Goal: Communication & Community: Answer question/provide support

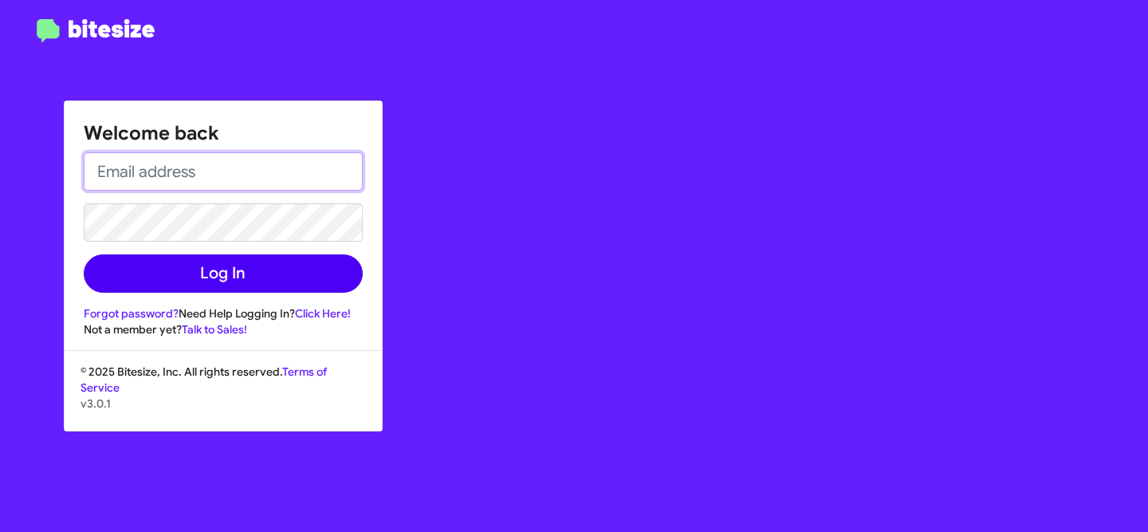
type input "[EMAIL_ADDRESS][DOMAIN_NAME]"
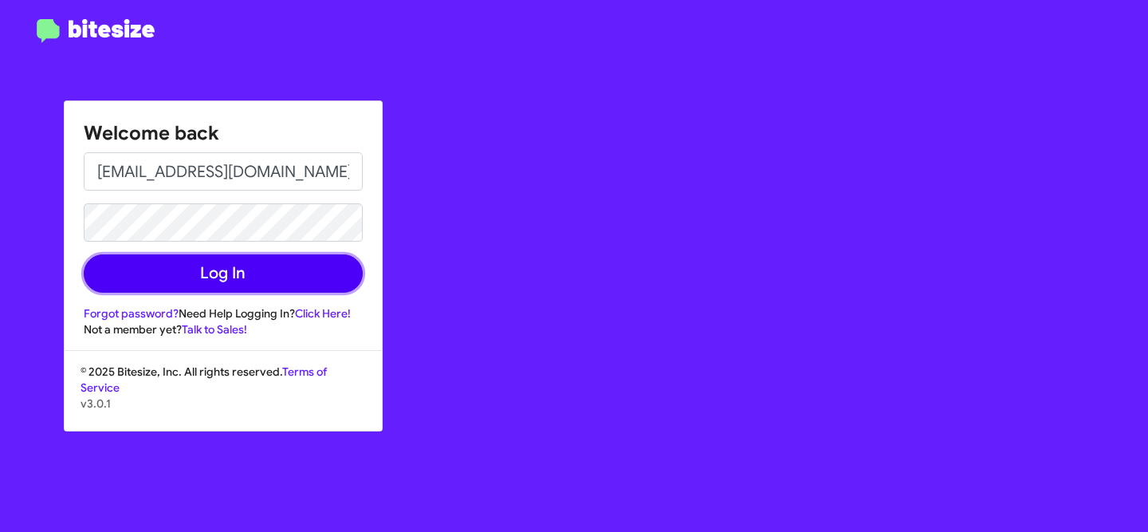
click at [278, 271] on button "Log In" at bounding box center [223, 273] width 279 height 38
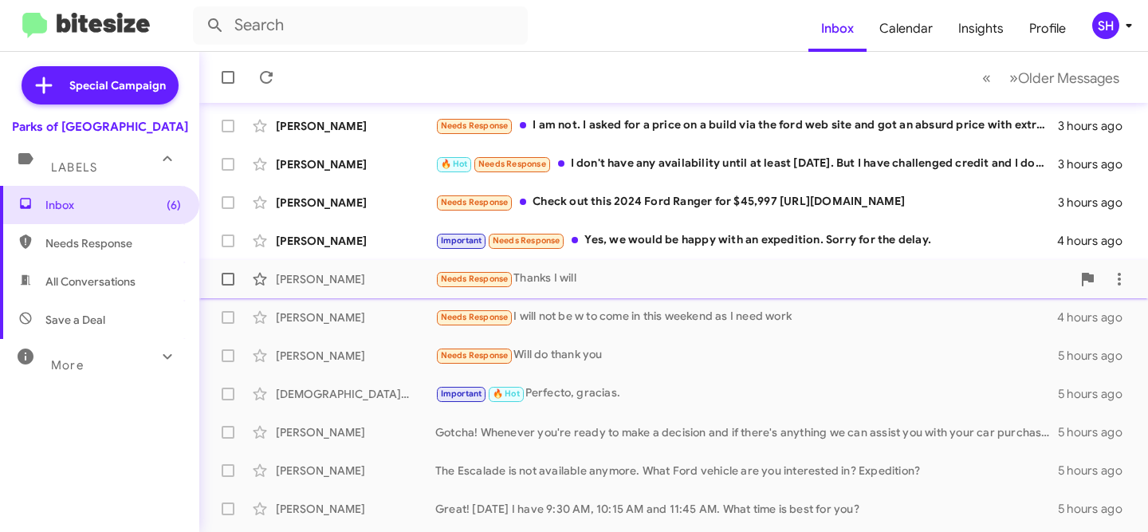
scroll to position [140, 0]
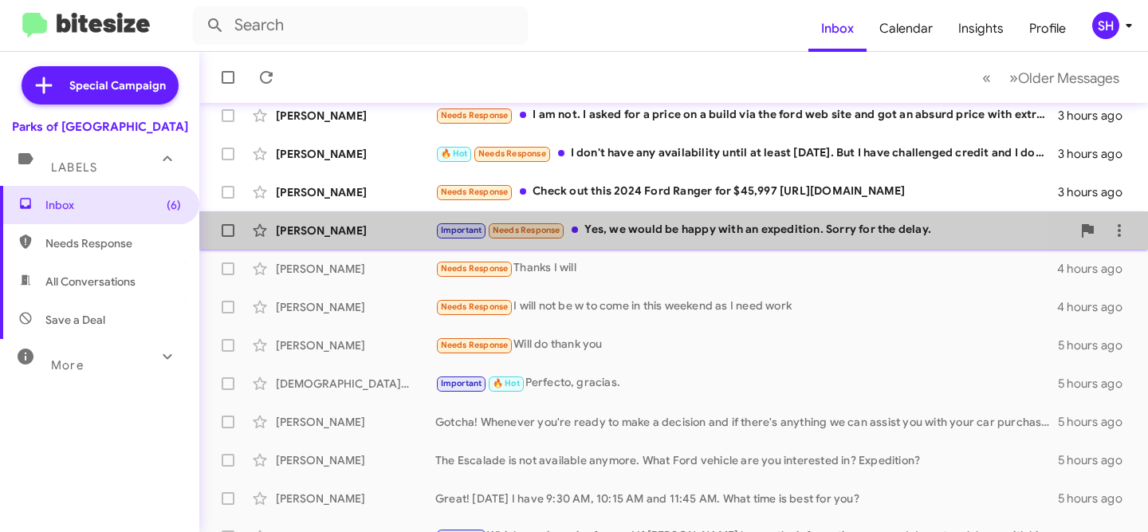
click at [389, 239] on div "[PERSON_NAME] Important Needs Response Yes, we would be happy with an expeditio…" at bounding box center [673, 230] width 923 height 32
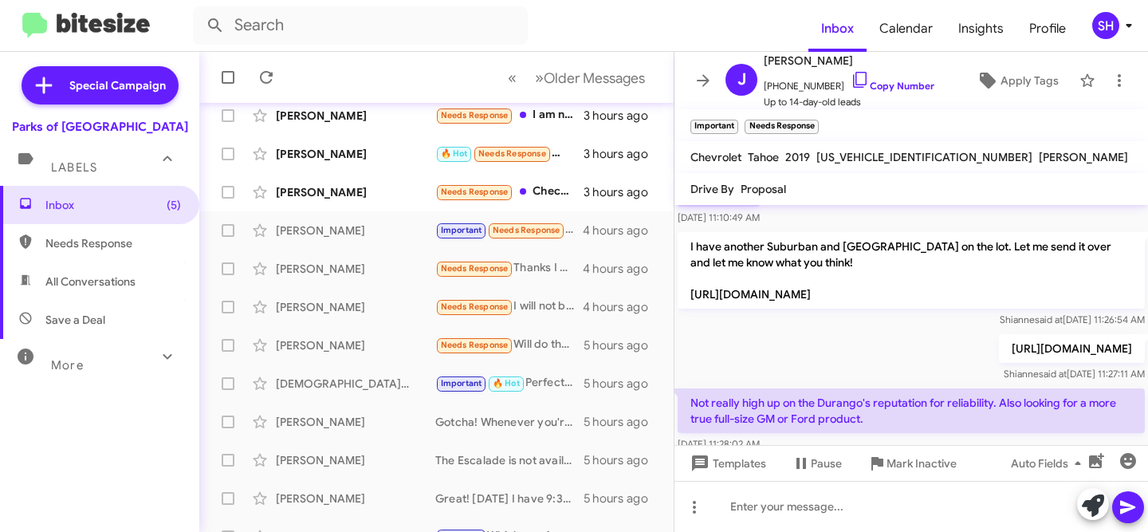
scroll to position [459, 0]
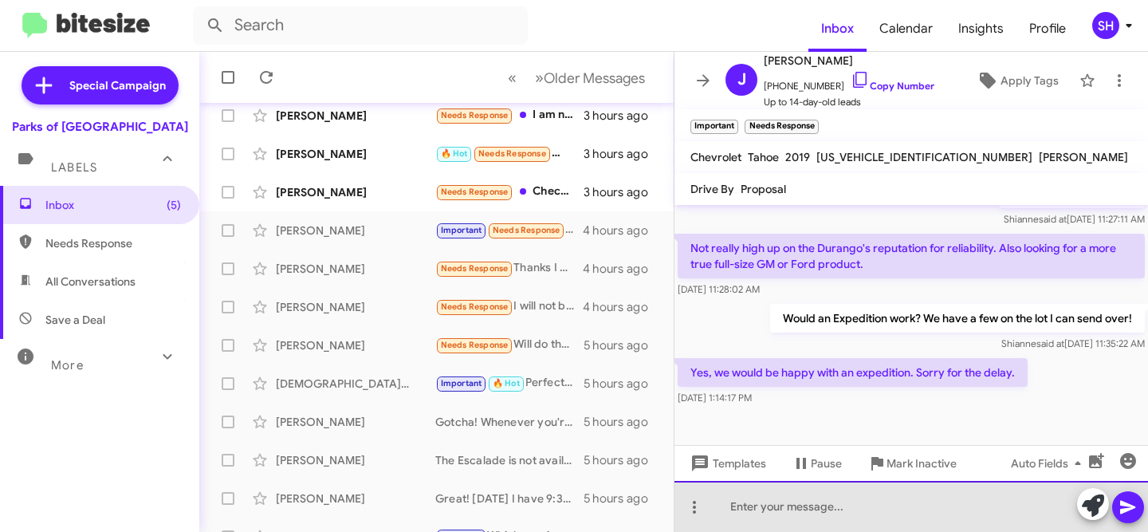
click at [874, 508] on div at bounding box center [911, 506] width 474 height 51
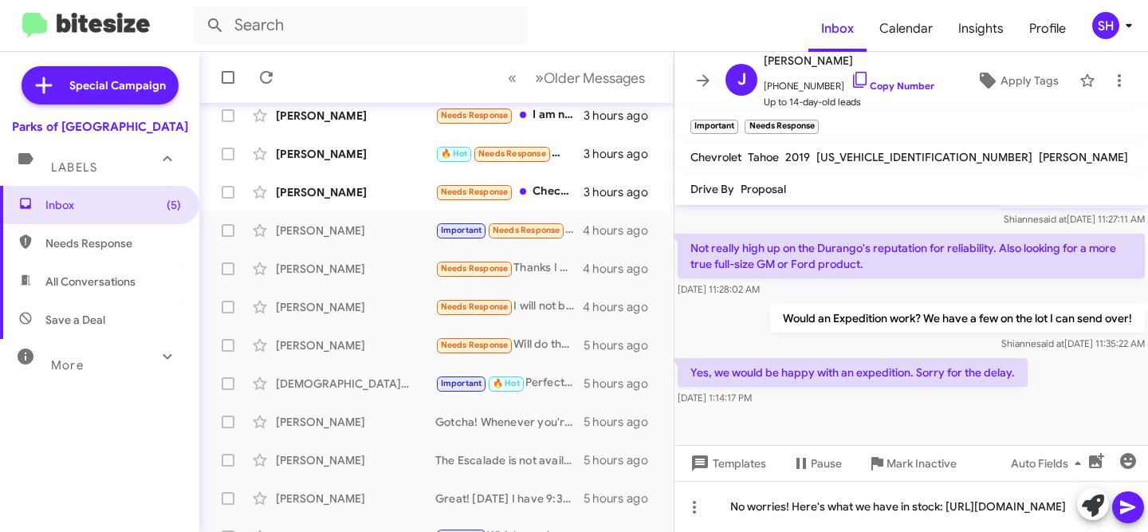
click at [1134, 513] on icon at bounding box center [1127, 506] width 19 height 19
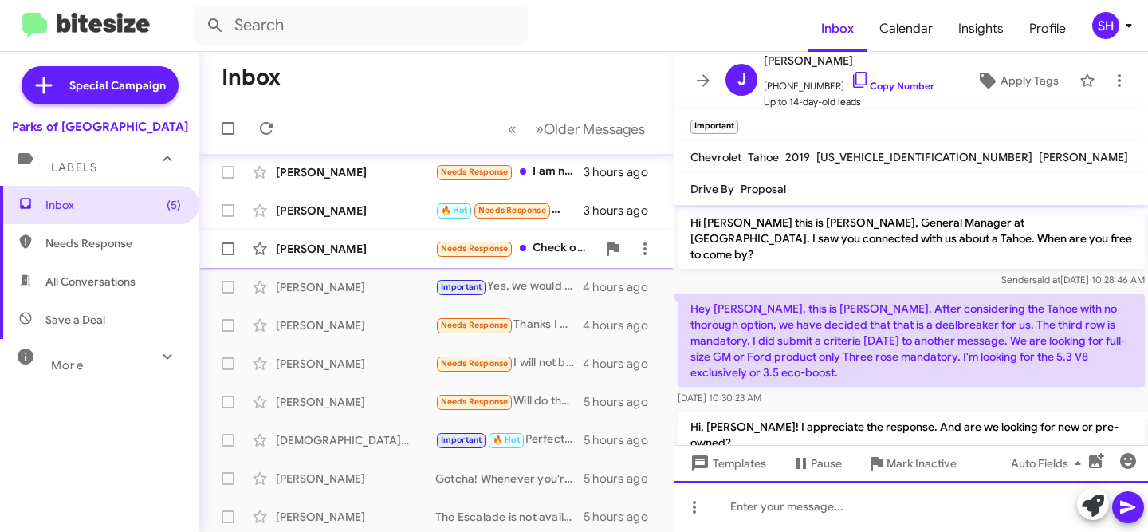
scroll to position [37, 0]
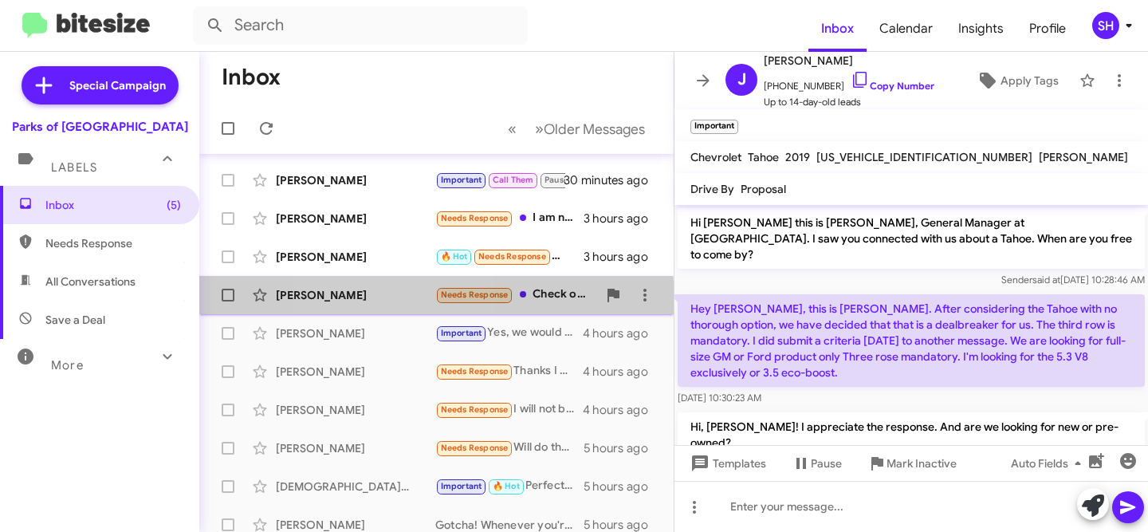
click at [382, 302] on div "[PERSON_NAME]" at bounding box center [355, 295] width 159 height 16
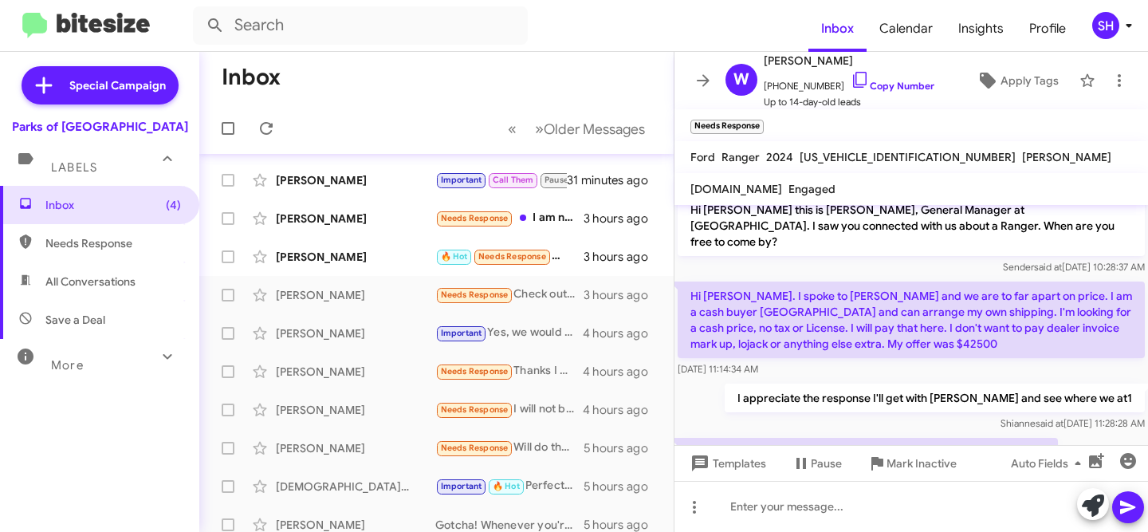
scroll to position [73, 0]
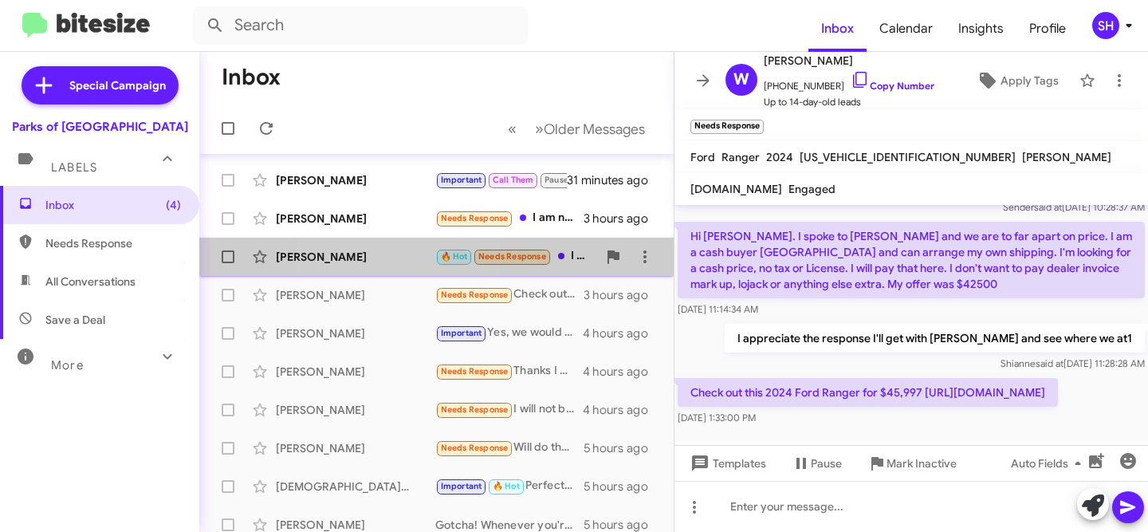
click at [384, 268] on div "[PERSON_NAME] 🔥 Hot Needs Response I don't have any availability until at least…" at bounding box center [436, 257] width 449 height 32
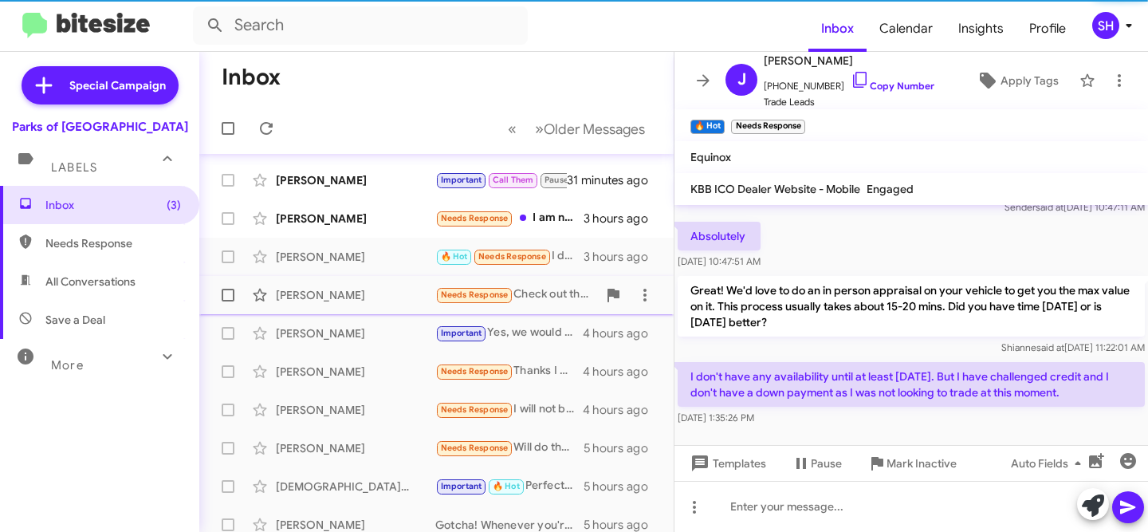
click at [355, 297] on div "[PERSON_NAME]" at bounding box center [355, 295] width 159 height 16
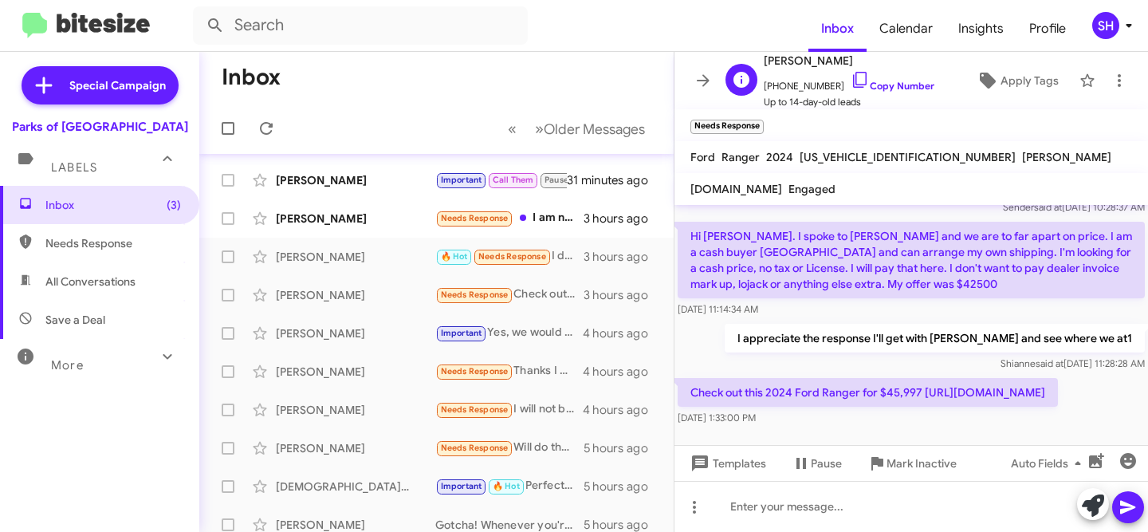
click at [880, 93] on span "[PHONE_NUMBER] Copy Number" at bounding box center [849, 82] width 171 height 24
click at [313, 223] on div "[PERSON_NAME]" at bounding box center [355, 218] width 159 height 16
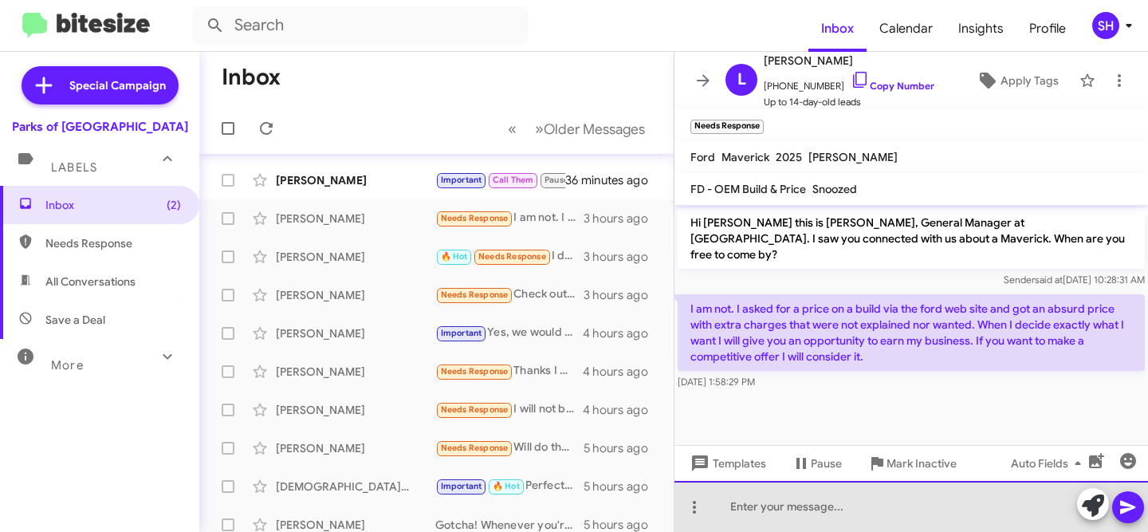
click at [860, 501] on div at bounding box center [911, 506] width 474 height 51
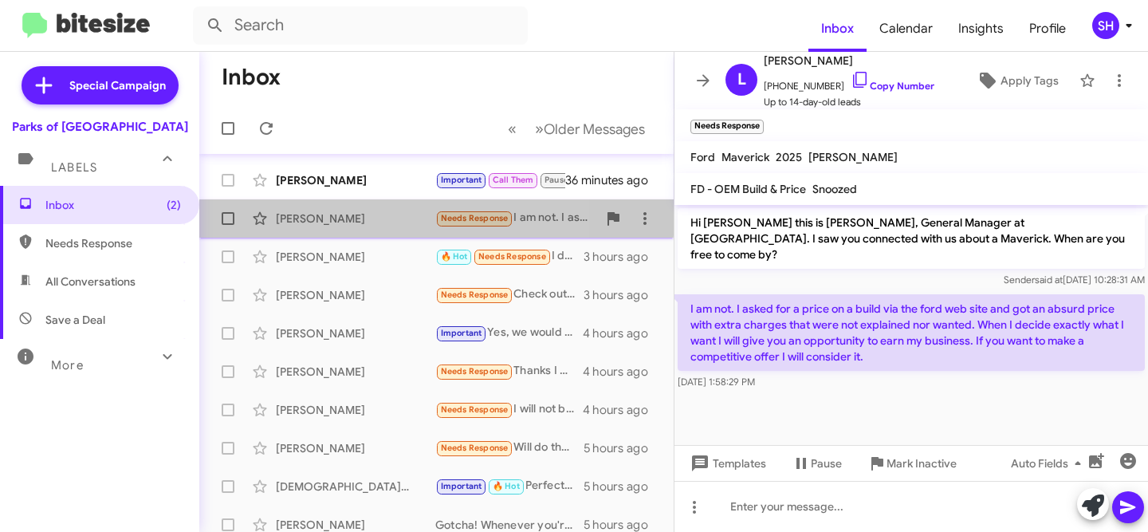
click at [328, 213] on div "[PERSON_NAME]" at bounding box center [355, 218] width 159 height 16
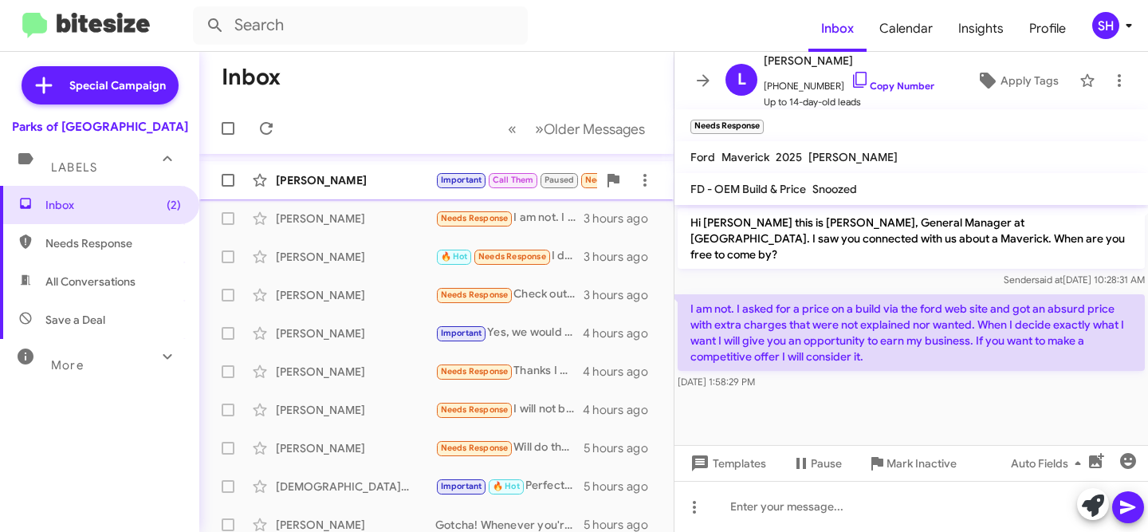
click at [342, 181] on div "[PERSON_NAME]" at bounding box center [355, 180] width 159 height 16
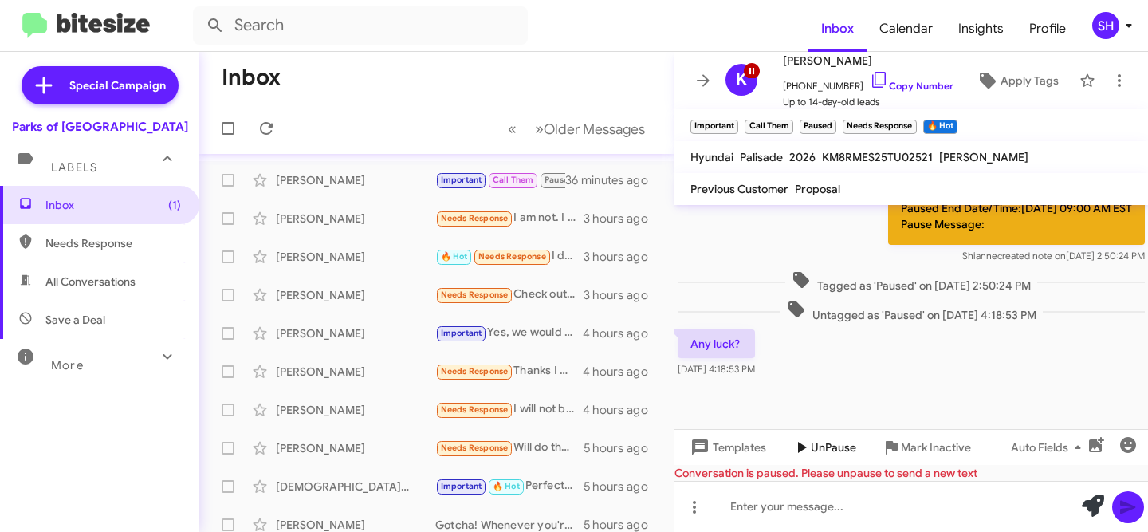
scroll to position [1063, 0]
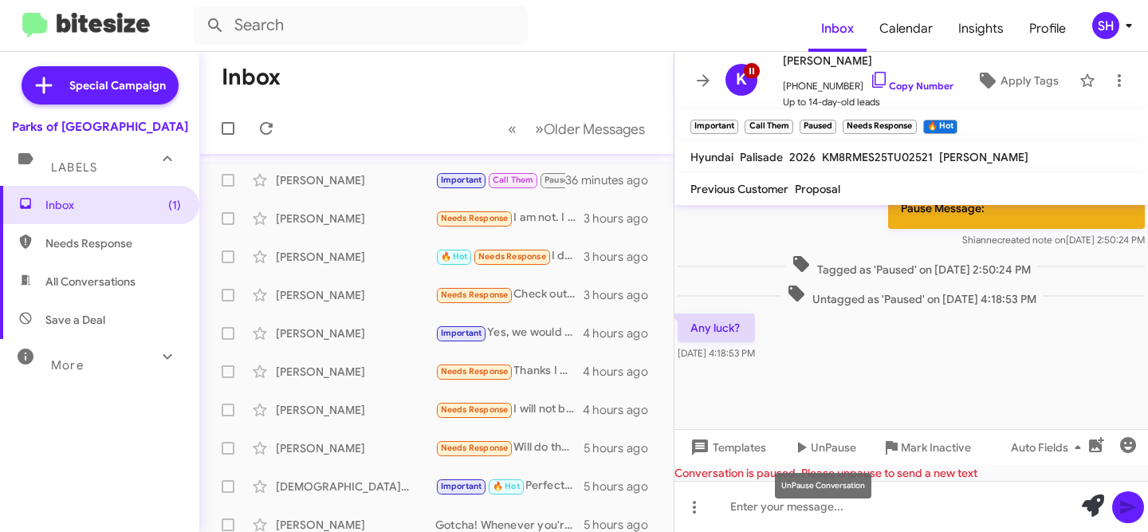
click at [800, 496] on mat-tooltip-component "UnPause Conversation" at bounding box center [823, 486] width 119 height 48
click at [809, 507] on mat-tooltip-component "UnPause Conversation" at bounding box center [823, 486] width 119 height 48
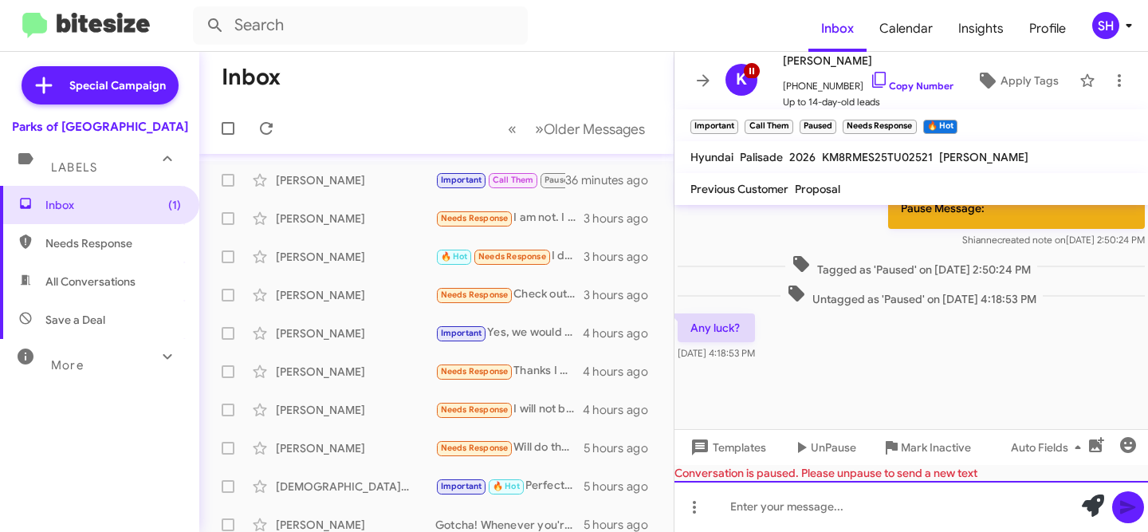
click at [932, 517] on div at bounding box center [911, 506] width 474 height 51
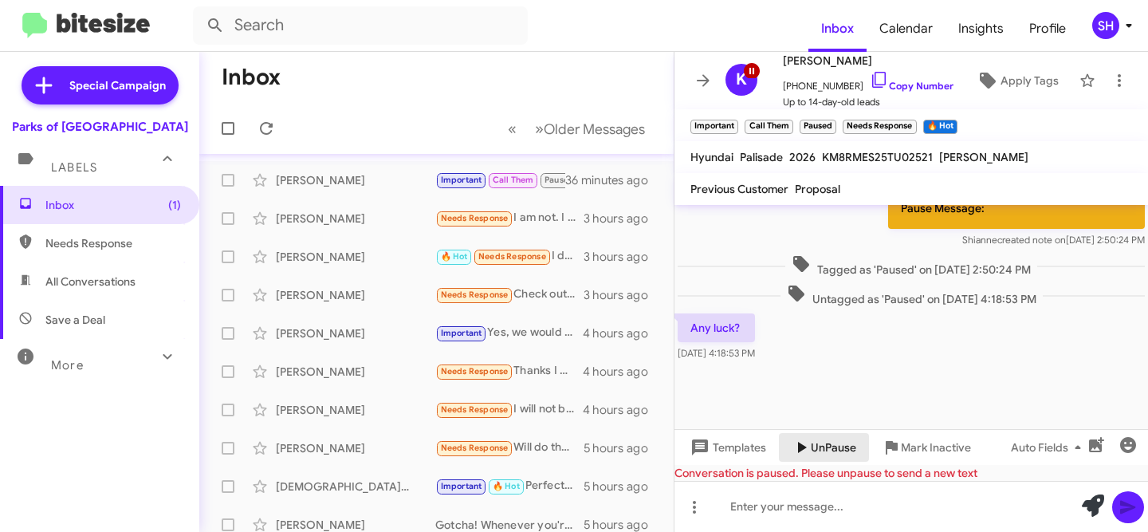
click at [826, 449] on span "UnPause" at bounding box center [833, 447] width 45 height 29
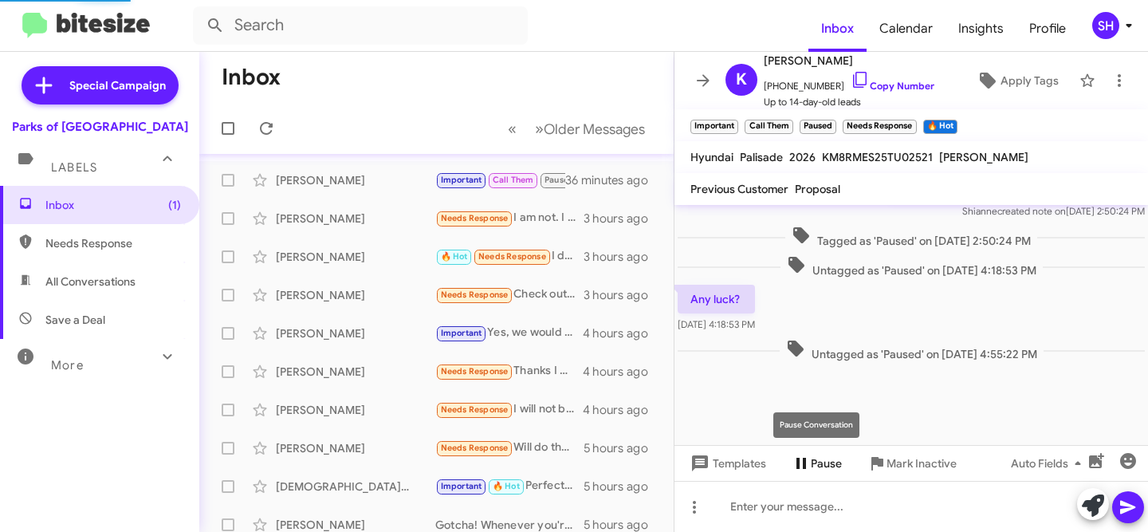
scroll to position [1023, 0]
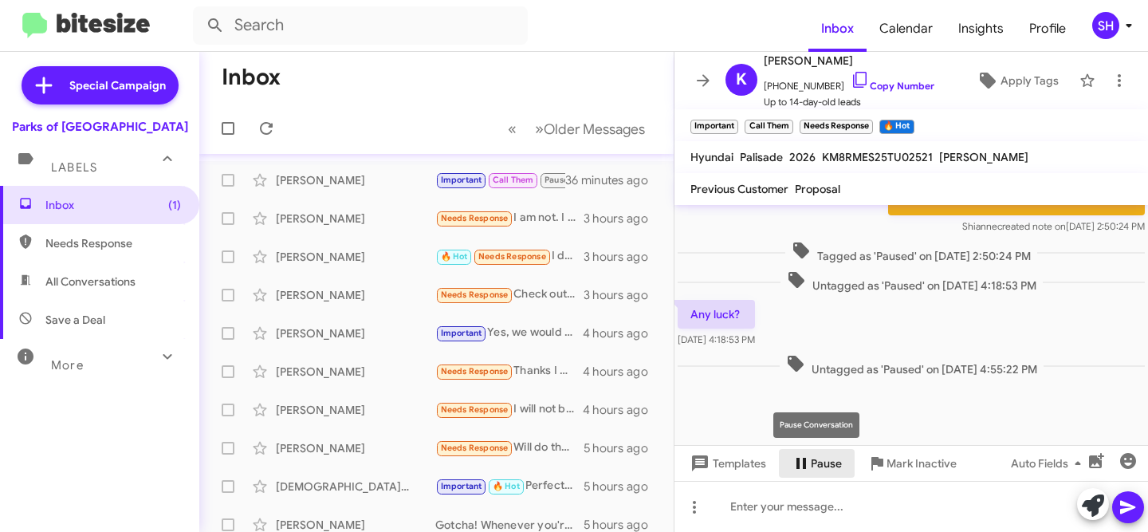
click at [826, 449] on span "Pause" at bounding box center [826, 463] width 31 height 29
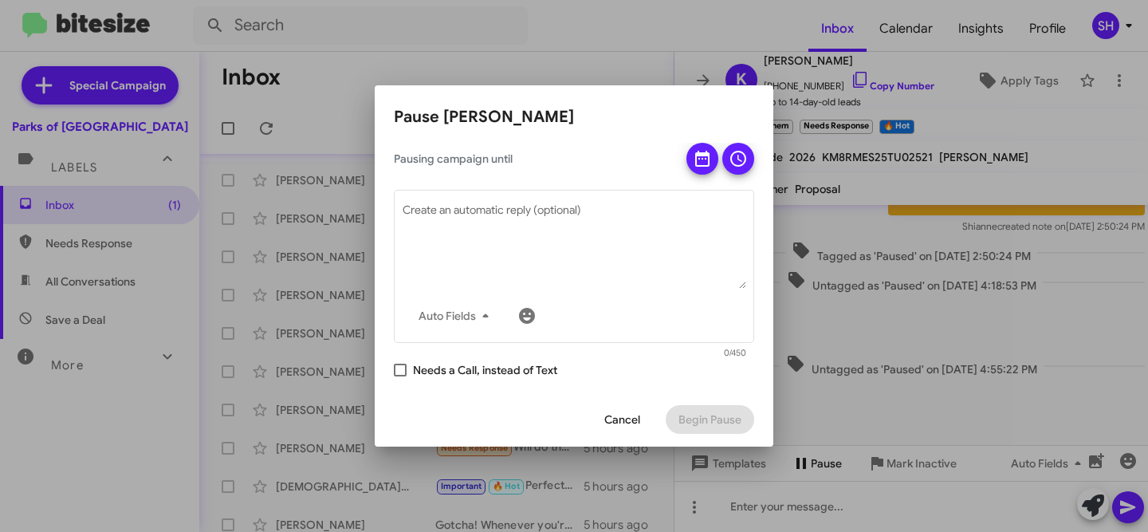
drag, startPoint x: 607, startPoint y: 441, endPoint x: 619, endPoint y: 430, distance: 16.4
click at [608, 441] on div "Cancel Begin Pause" at bounding box center [574, 419] width 360 height 54
click at [619, 428] on span "Cancel" at bounding box center [622, 419] width 36 height 29
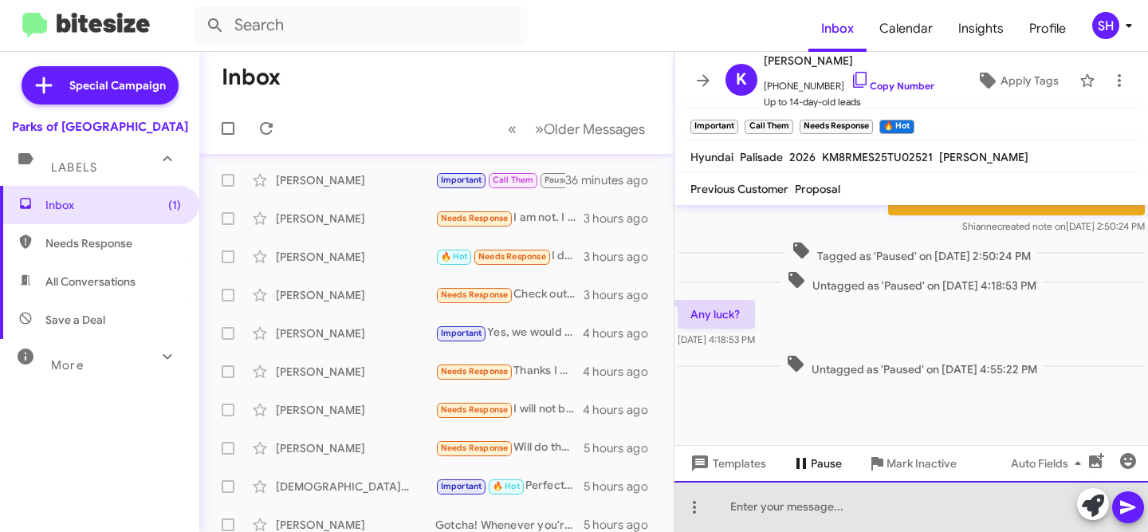
click at [772, 511] on div at bounding box center [911, 506] width 474 height 51
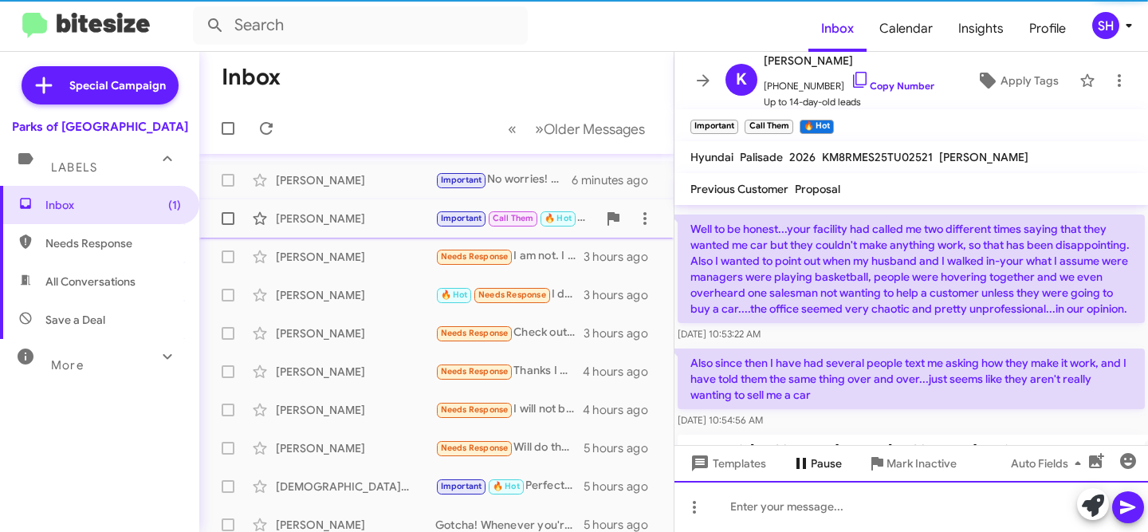
scroll to position [0, 0]
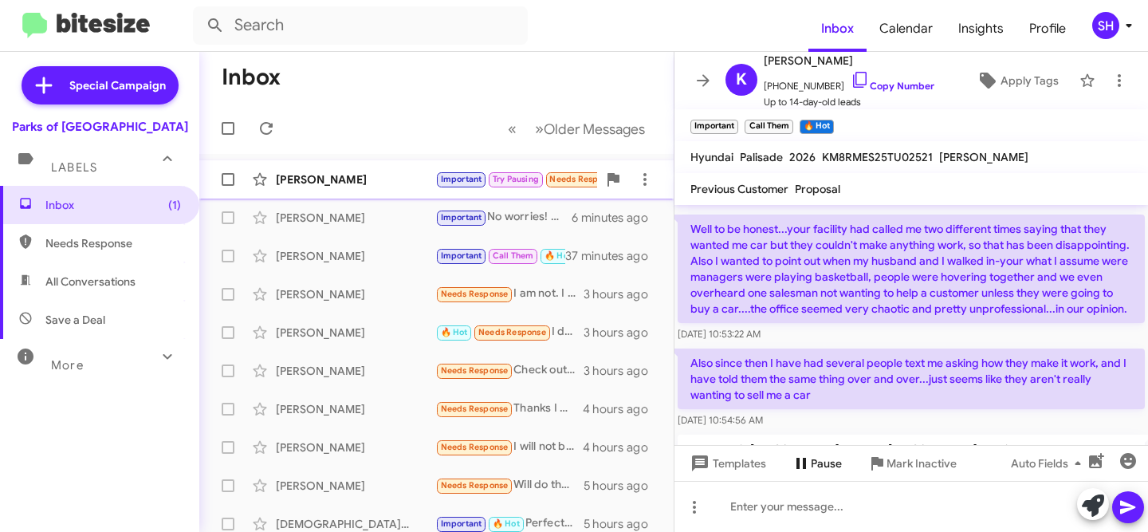
click at [383, 178] on div "[PERSON_NAME]" at bounding box center [355, 179] width 159 height 16
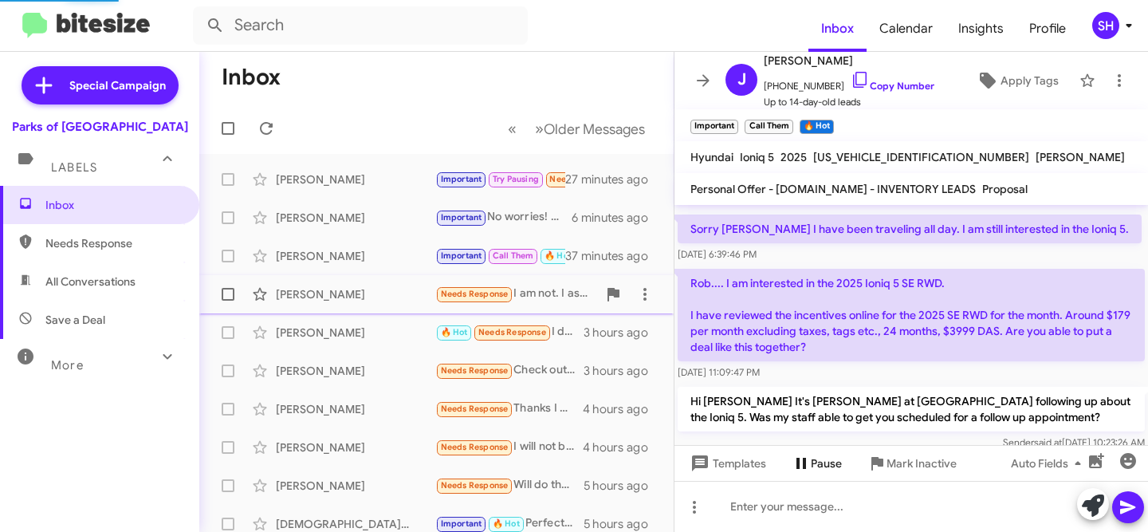
scroll to position [327, 0]
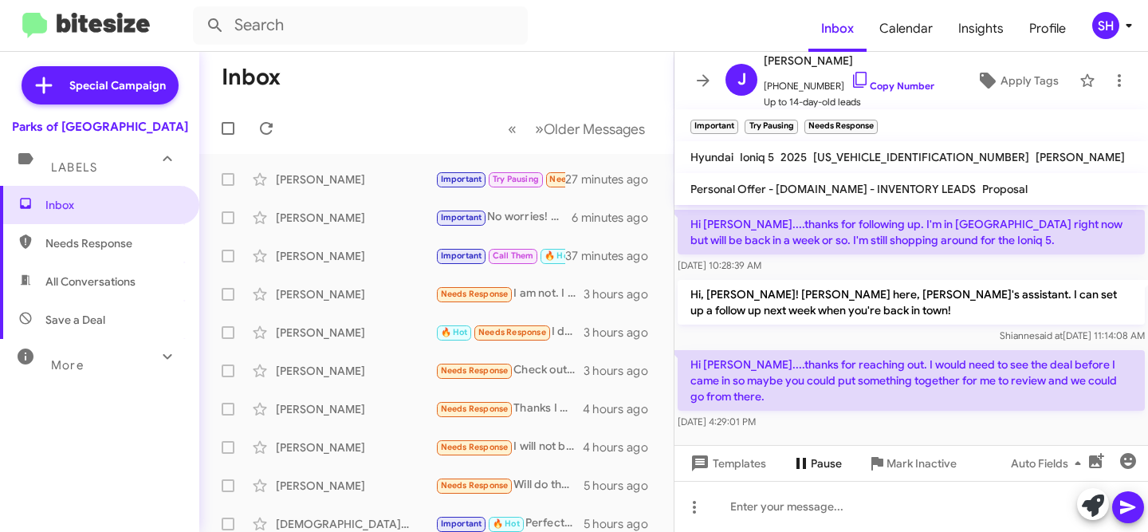
drag, startPoint x: 707, startPoint y: 370, endPoint x: 686, endPoint y: 335, distance: 41.2
click at [686, 350] on p "Hi [PERSON_NAME]....thanks for reaching out. I would need to see the deal befor…" at bounding box center [911, 380] width 467 height 61
copy p "Hi [PERSON_NAME]....thanks for reaching out. I would need to see the deal befor…"
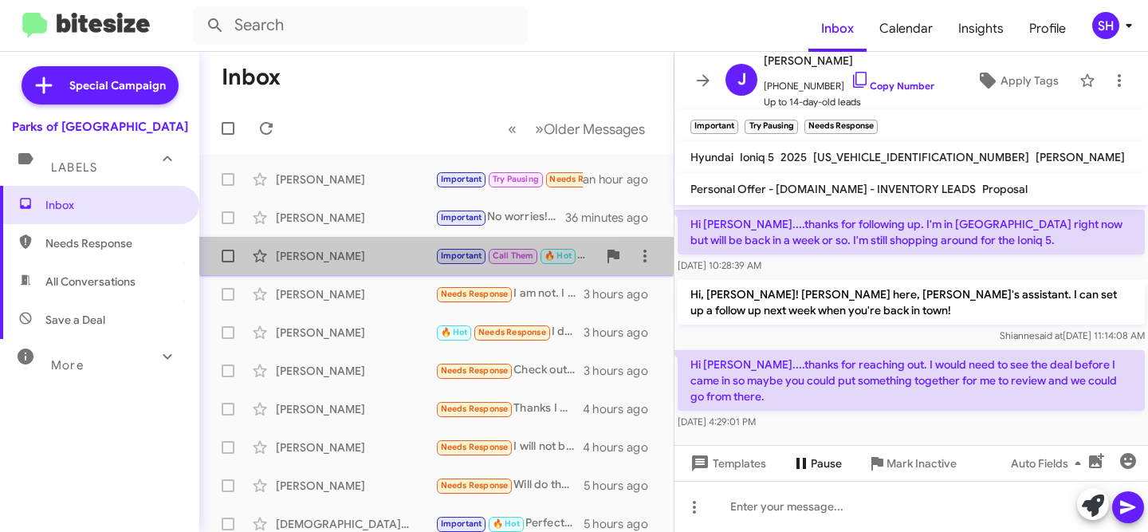
click at [344, 250] on div "[PERSON_NAME]" at bounding box center [355, 256] width 159 height 16
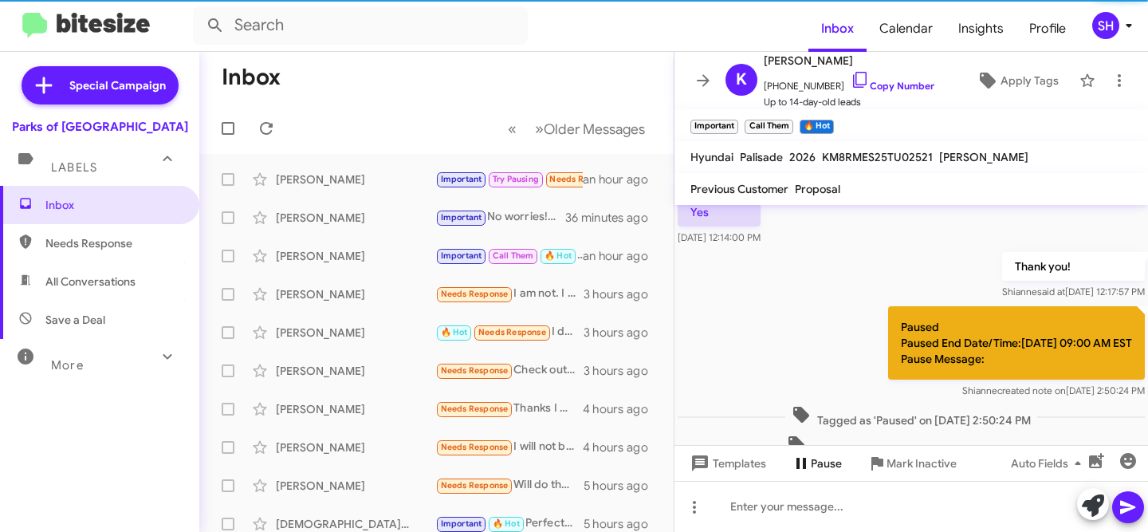
scroll to position [2050, 0]
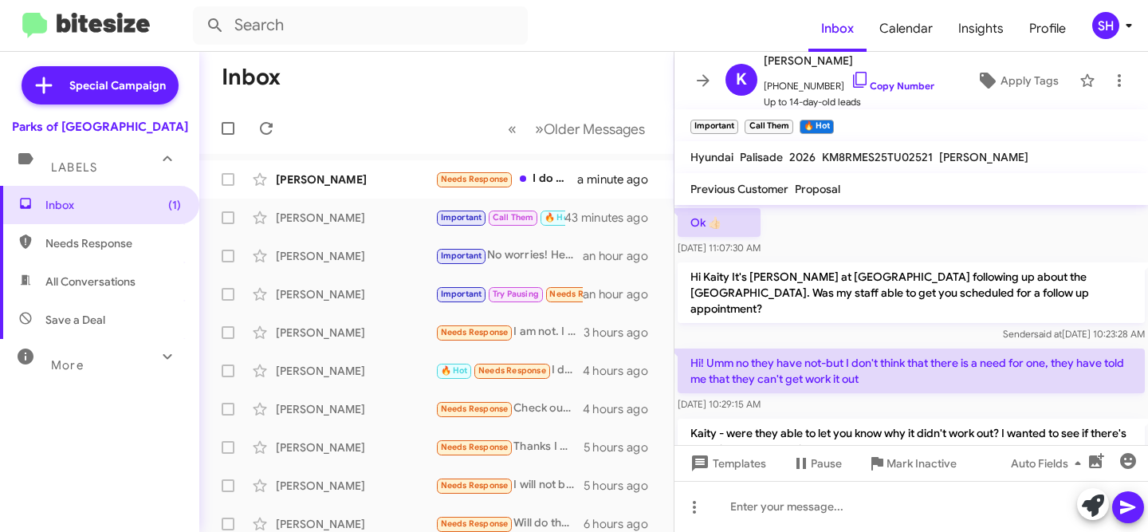
scroll to position [991, 0]
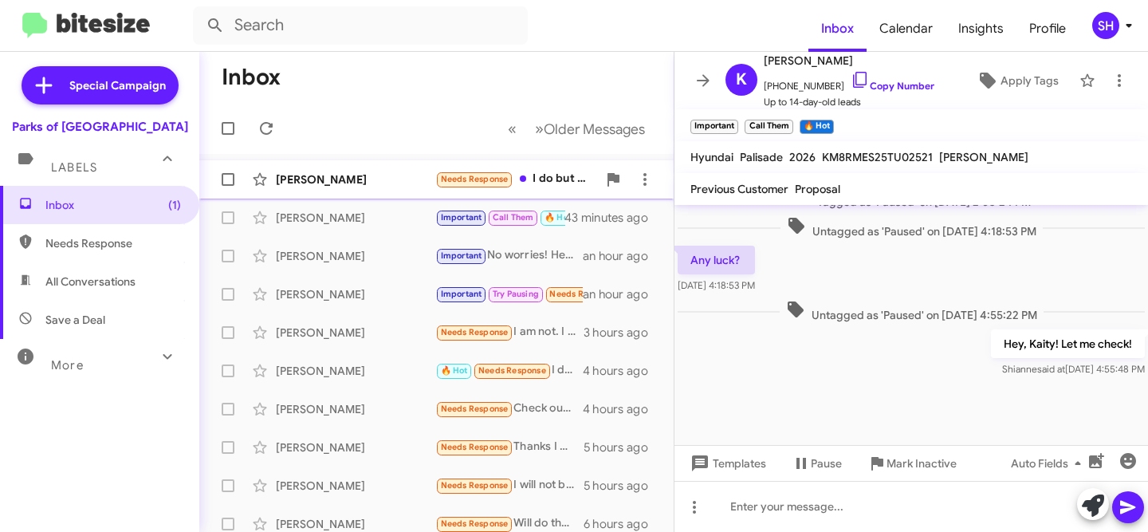
click at [351, 176] on div "[PERSON_NAME]" at bounding box center [355, 179] width 159 height 16
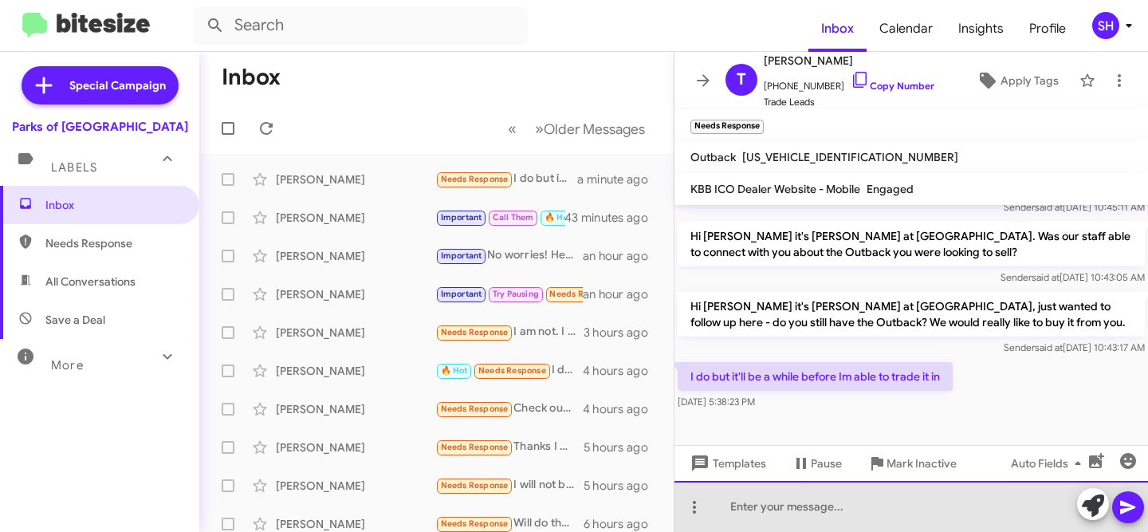
click at [875, 512] on div at bounding box center [911, 506] width 474 height 51
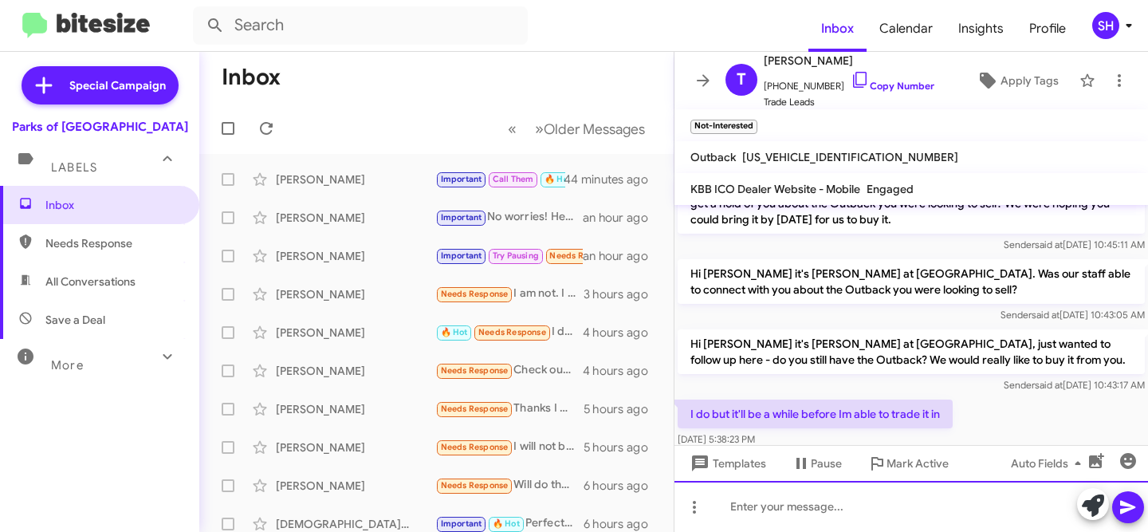
scroll to position [519, 0]
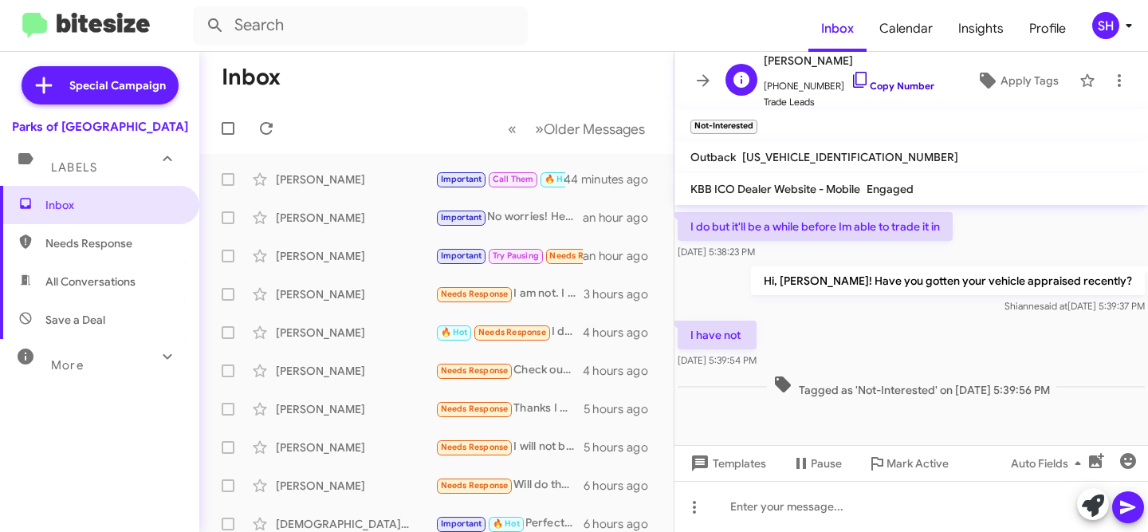
click at [880, 88] on link "Copy Number" at bounding box center [893, 86] width 84 height 12
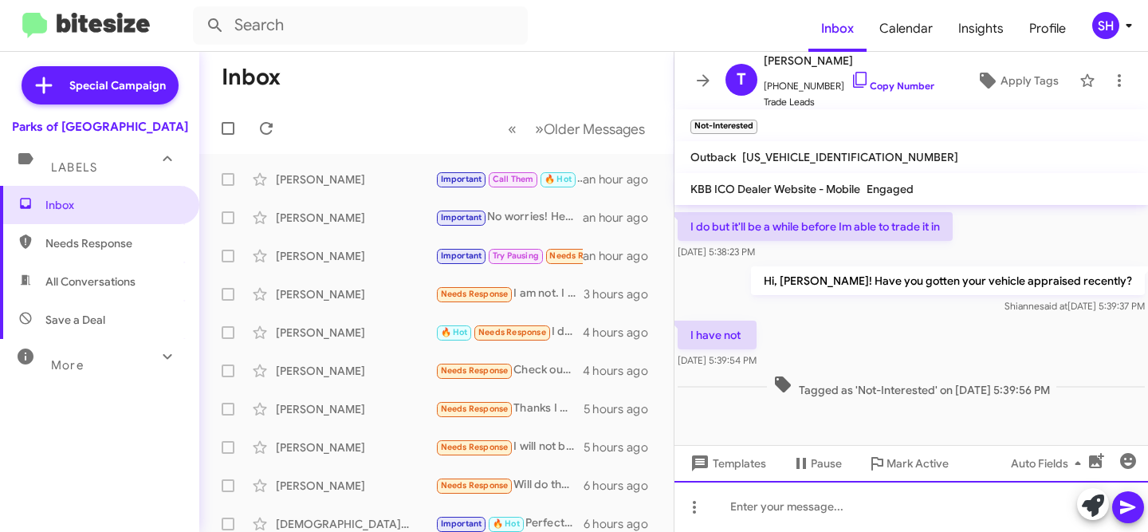
click at [883, 505] on div at bounding box center [911, 506] width 474 height 51
click at [924, 505] on div "Great! And what year did you finance the vehicle?" at bounding box center [911, 506] width 474 height 51
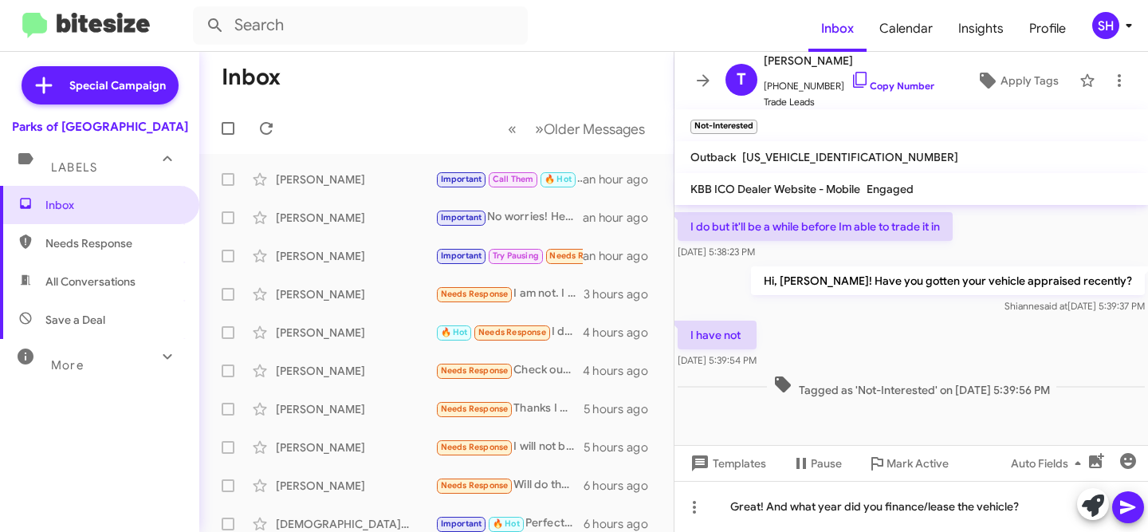
click at [1130, 504] on icon at bounding box center [1127, 508] width 15 height 14
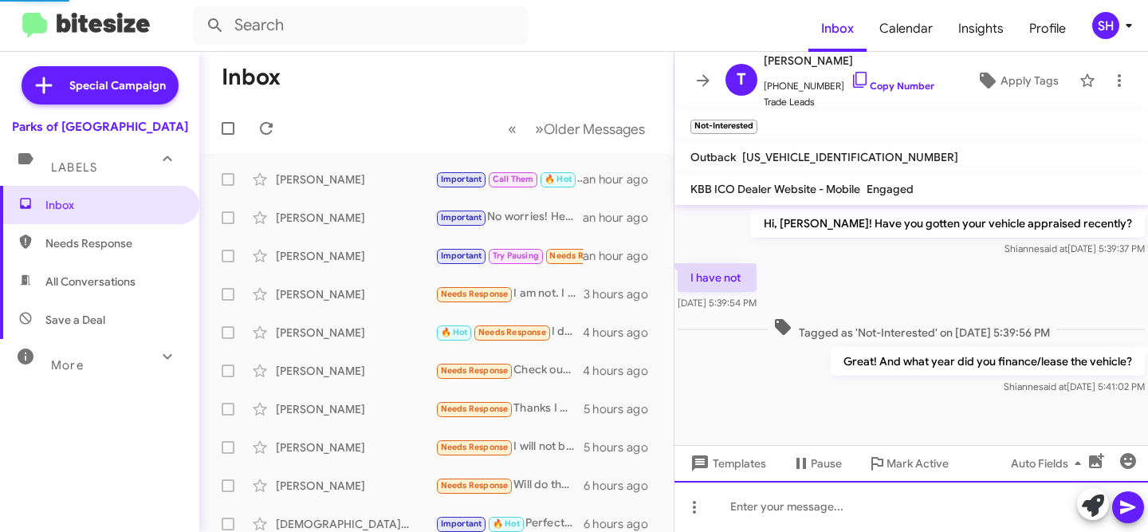
scroll to position [577, 0]
